Goal: Task Accomplishment & Management: Use online tool/utility

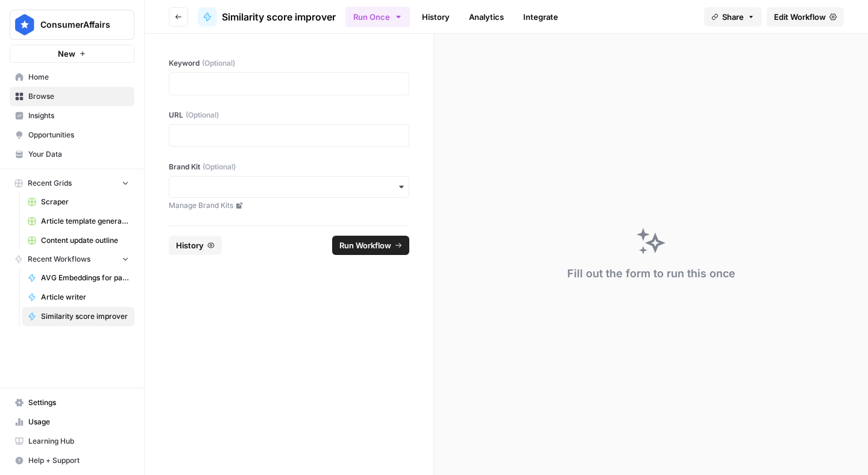
click at [295, 144] on div at bounding box center [289, 135] width 241 height 23
click at [210, 126] on div at bounding box center [289, 135] width 241 height 23
click at [210, 136] on p at bounding box center [289, 136] width 225 height 12
click at [175, 18] on icon "button" at bounding box center [178, 16] width 7 height 7
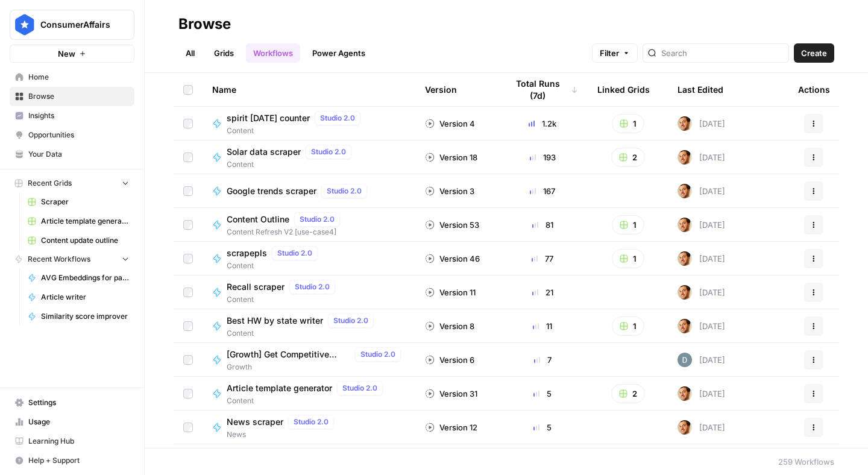
click at [693, 54] on div at bounding box center [716, 52] width 147 height 19
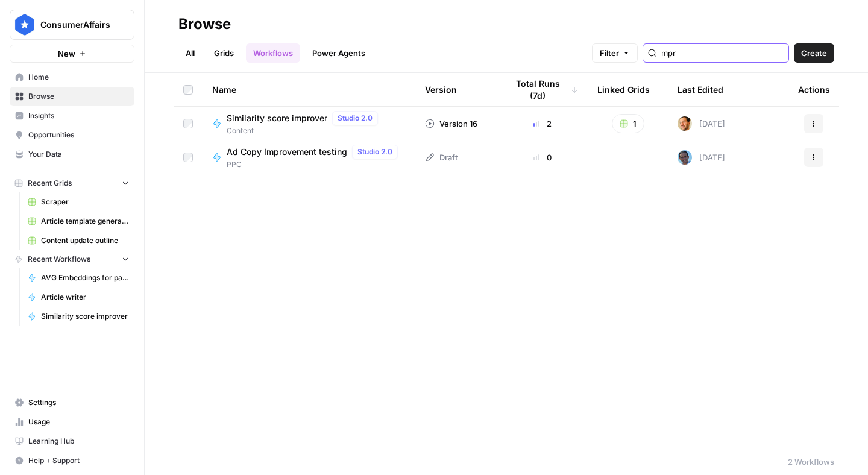
type input "mpr"
click at [284, 122] on span "Similarity score improver" at bounding box center [277, 118] width 101 height 12
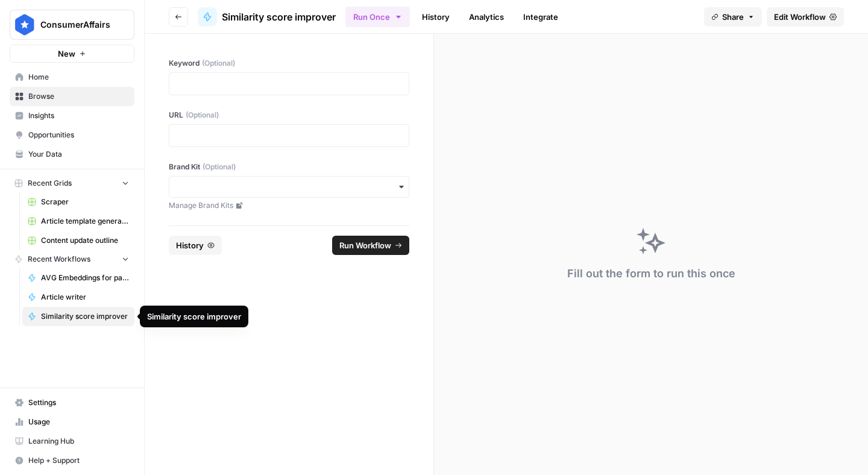
click at [87, 318] on span "Similarity score improver" at bounding box center [85, 316] width 88 height 11
click at [196, 139] on p at bounding box center [289, 136] width 225 height 12
click at [203, 86] on p at bounding box center [289, 84] width 225 height 12
click at [243, 138] on p at bounding box center [289, 136] width 225 height 12
click at [286, 127] on div at bounding box center [289, 135] width 241 height 23
